Goal: Task Accomplishment & Management: Use online tool/utility

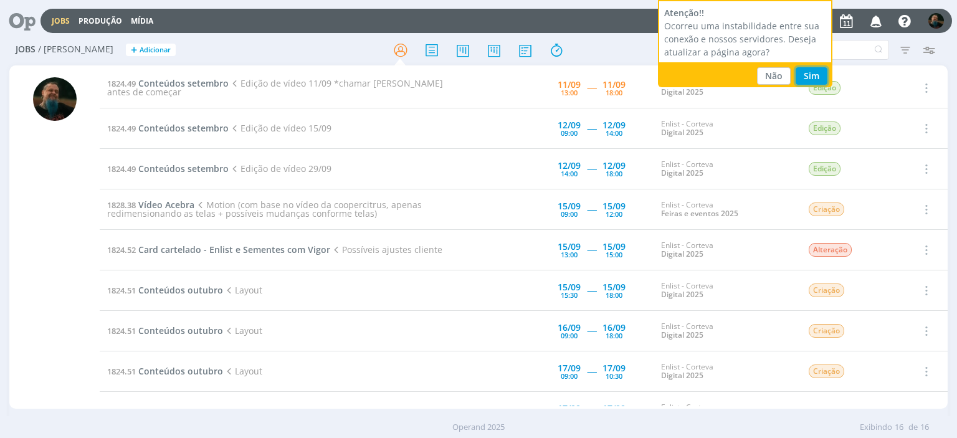
click at [812, 77] on button "Sim" at bounding box center [811, 75] width 32 height 17
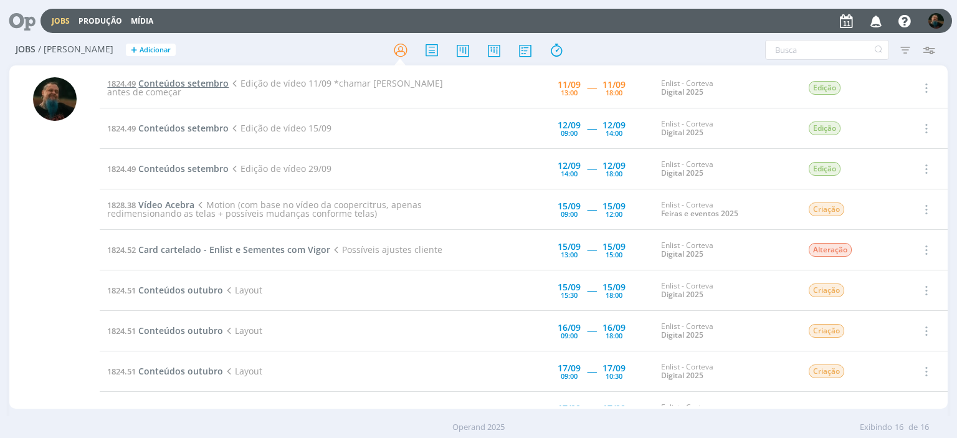
click at [212, 85] on span "Conteúdos setembro" at bounding box center [183, 83] width 90 height 12
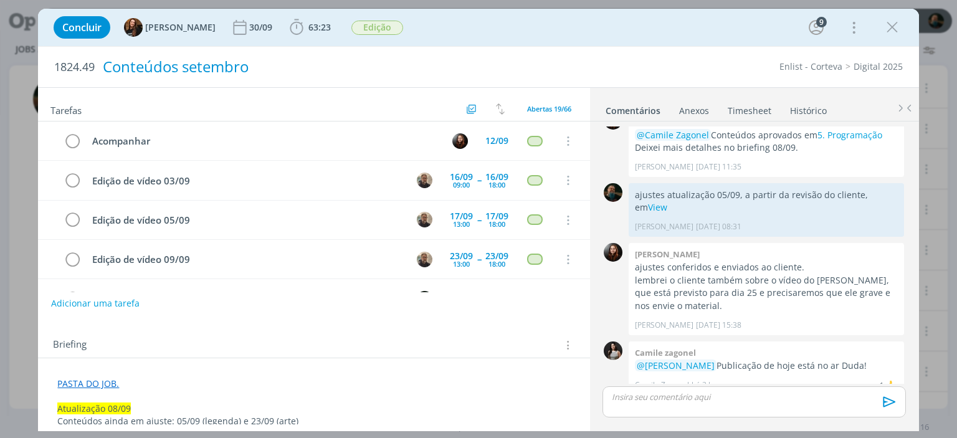
scroll to position [116, 0]
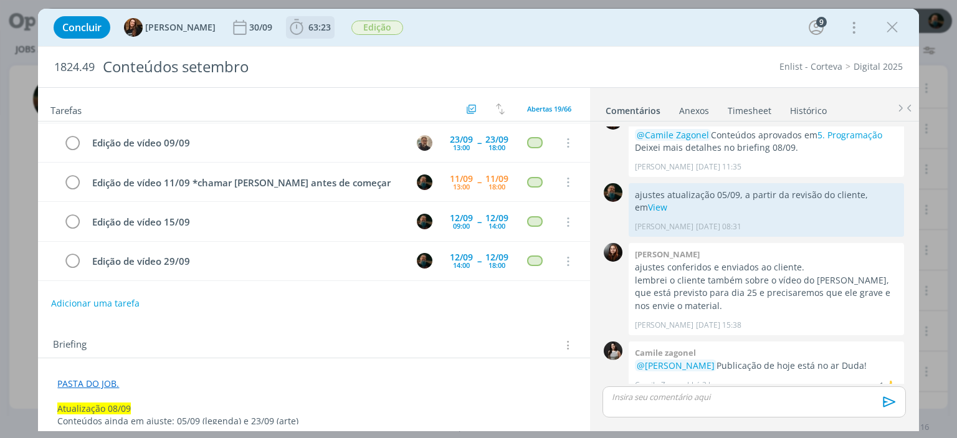
click at [309, 30] on span "63:23" at bounding box center [319, 27] width 22 height 12
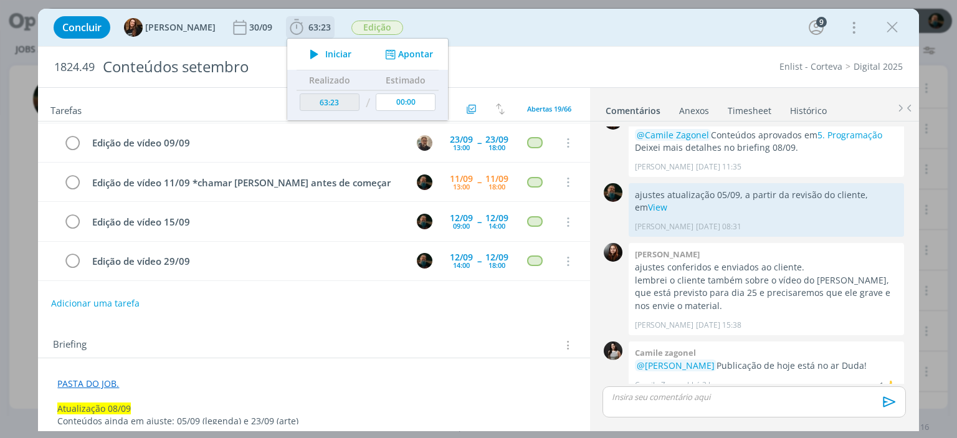
click at [325, 58] on span "Iniciar" at bounding box center [338, 54] width 26 height 9
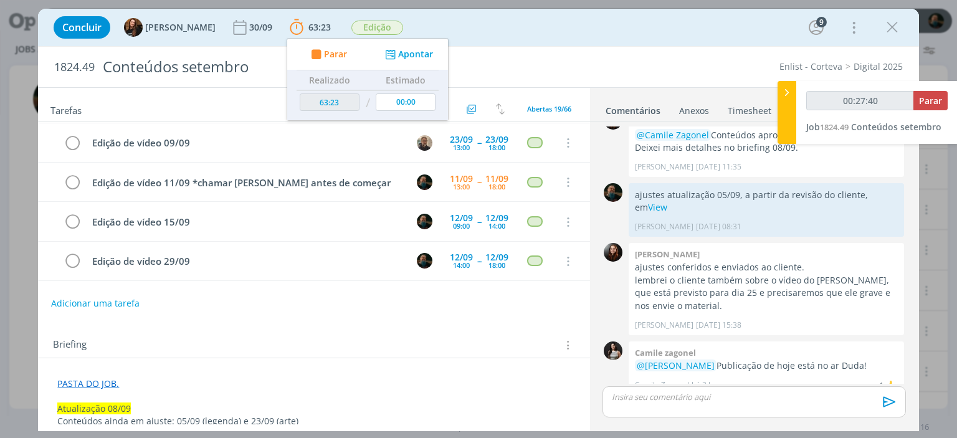
type input "00:28:40"
